Goal: Find specific page/section: Find specific page/section

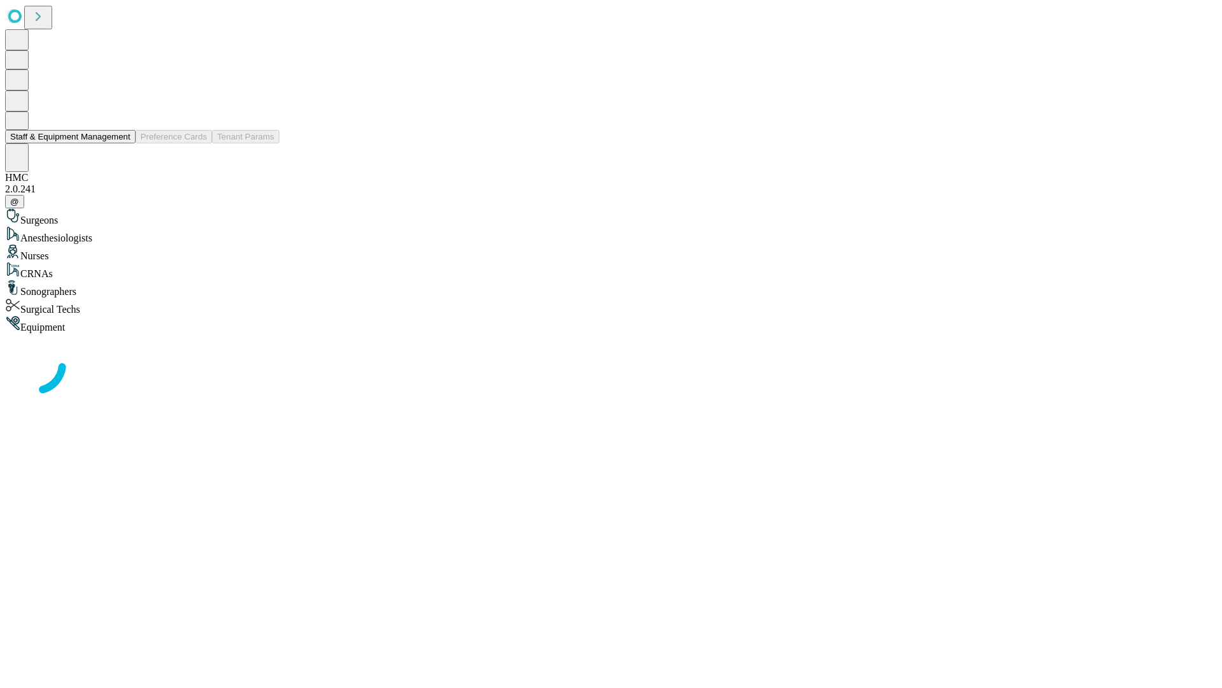
click at [122, 143] on button "Staff & Equipment Management" at bounding box center [70, 136] width 131 height 13
